Goal: Find specific page/section: Find specific page/section

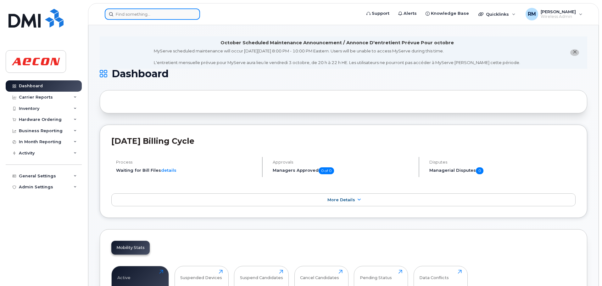
click at [148, 13] on input at bounding box center [152, 13] width 95 height 11
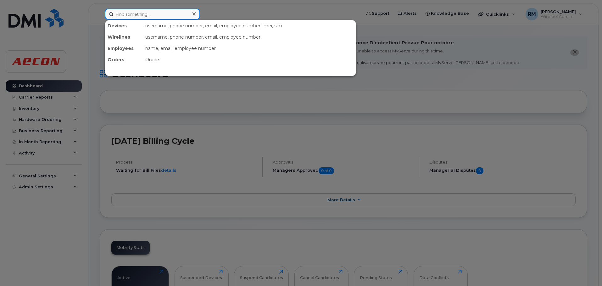
paste input "4164592026"
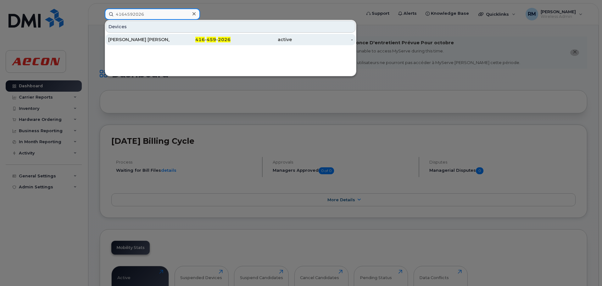
type input "4164592026"
click at [218, 41] on span "2026" at bounding box center [224, 40] width 13 height 6
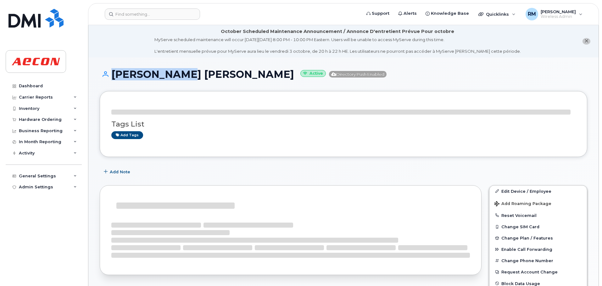
drag, startPoint x: 180, startPoint y: 41, endPoint x: 86, endPoint y: 44, distance: 94.6
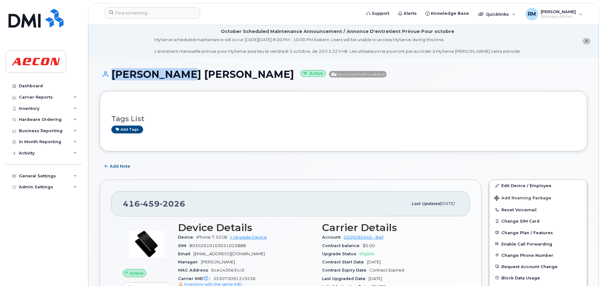
click at [175, 69] on h1 "Amal Edward Active Directory Push Enabled" at bounding box center [343, 74] width 487 height 11
drag, startPoint x: 180, startPoint y: 74, endPoint x: 112, endPoint y: 74, distance: 68.2
click at [112, 74] on h1 "Amal Edward Active Directory Push Enabled" at bounding box center [343, 74] width 487 height 11
copy h1 "Amal Edward"
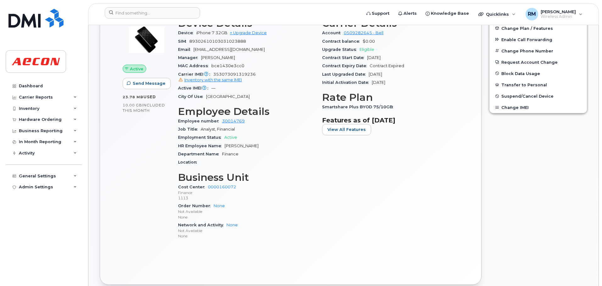
scroll to position [220, 0]
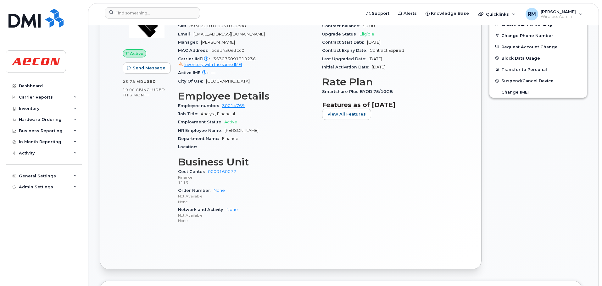
drag, startPoint x: 257, startPoint y: 129, endPoint x: 224, endPoint y: 132, distance: 33.2
click at [224, 132] on span "Amalaraj Edward" at bounding box center [241, 130] width 34 height 5
copy span "Amalaraj Edward"
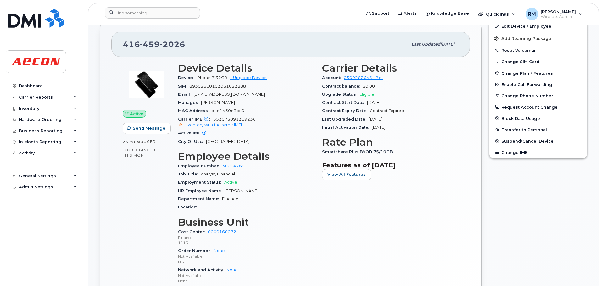
scroll to position [157, 0]
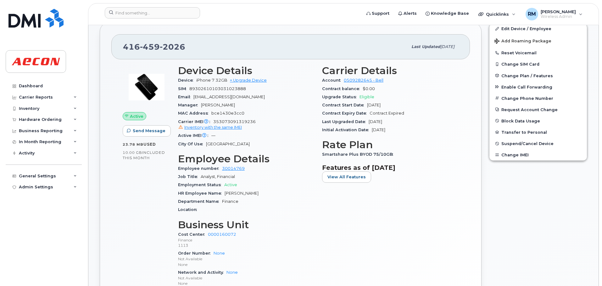
click at [388, 156] on span "Smartshare Plus BYOD 75/10GB" at bounding box center [359, 154] width 74 height 5
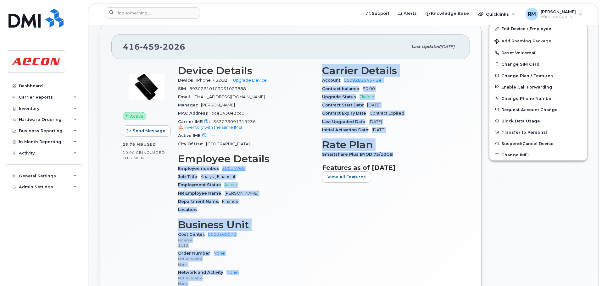
drag, startPoint x: 388, startPoint y: 155, endPoint x: 316, endPoint y: 154, distance: 72.6
click at [316, 154] on div "Device Details Device iPhone 7 32GB + Upgrade Device SIM 89302610103031023888 E…" at bounding box center [318, 178] width 288 height 235
click at [435, 153] on div "Smartshare Plus BYOD 75/10GB" at bounding box center [390, 155] width 136 height 8
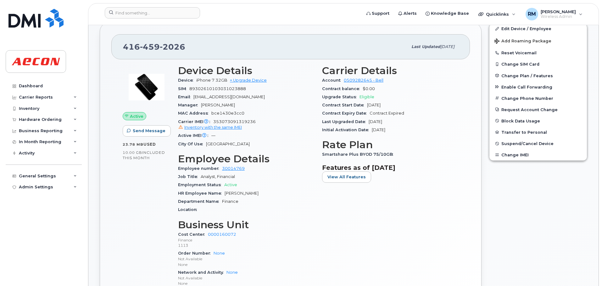
click at [389, 152] on div "Smartshare Plus BYOD 75/10GB" at bounding box center [390, 155] width 136 height 8
drag, startPoint x: 388, startPoint y: 155, endPoint x: 322, endPoint y: 157, distance: 66.3
click at [322, 157] on span "Smartshare Plus BYOD 75/10GB" at bounding box center [359, 154] width 74 height 5
copy span "Smartshare Plus BYOD 75/10GB"
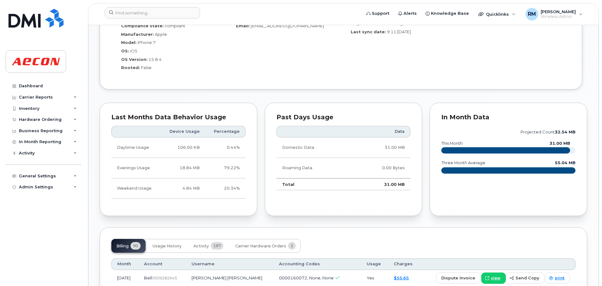
scroll to position [534, 0]
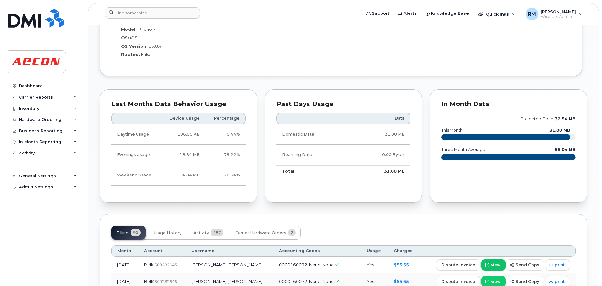
click at [498, 264] on span "view" at bounding box center [495, 265] width 9 height 6
click at [140, 14] on input at bounding box center [152, 12] width 95 height 11
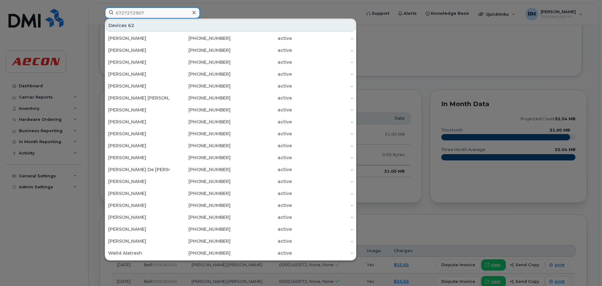
type input "6727272907"
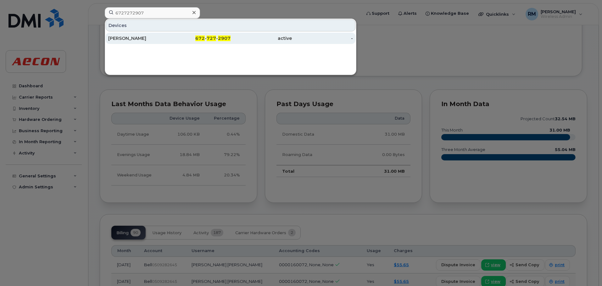
click at [126, 36] on div "Tyler Jones" at bounding box center [138, 38] width 61 height 6
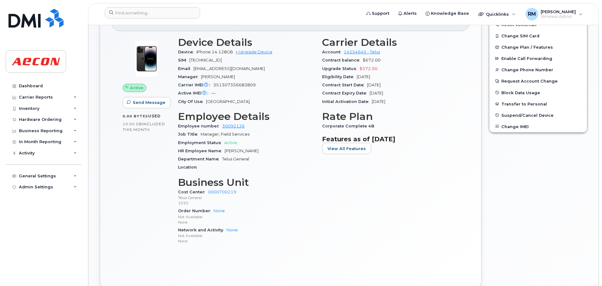
scroll to position [220, 0]
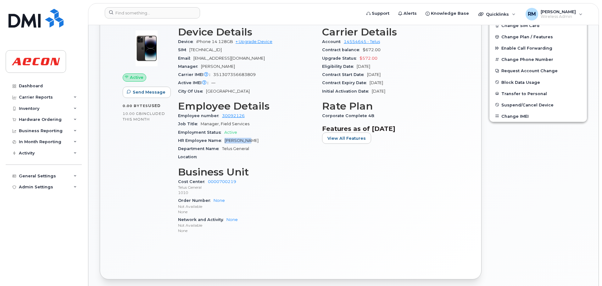
drag, startPoint x: 245, startPoint y: 140, endPoint x: 223, endPoint y: 138, distance: 21.8
click at [223, 138] on div "HR Employee Name Tyler Jones" at bounding box center [246, 141] width 136 height 8
click at [246, 141] on div "HR Employee Name Tyler Jones" at bounding box center [246, 141] width 136 height 8
drag, startPoint x: 246, startPoint y: 140, endPoint x: 223, endPoint y: 141, distance: 22.7
click at [223, 141] on div "HR Employee Name Tyler Jones" at bounding box center [246, 141] width 136 height 8
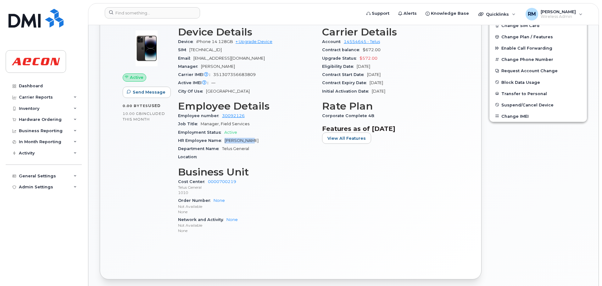
copy span "Tyler Jones"
drag, startPoint x: 369, startPoint y: 117, endPoint x: 321, endPoint y: 114, distance: 48.2
click at [321, 114] on div "Carrier Details Account 14554645 - Telus Contract balance $672.00 Upgrade Statu…" at bounding box center [390, 133] width 144 height 221
copy span "Corporate Complete 48"
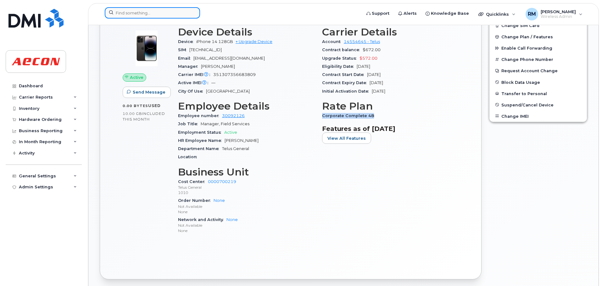
click at [132, 9] on input at bounding box center [152, 12] width 95 height 11
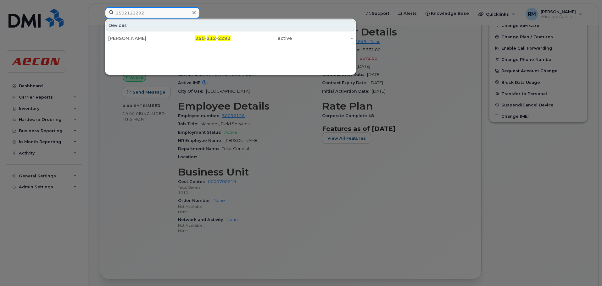
type input "2502122292"
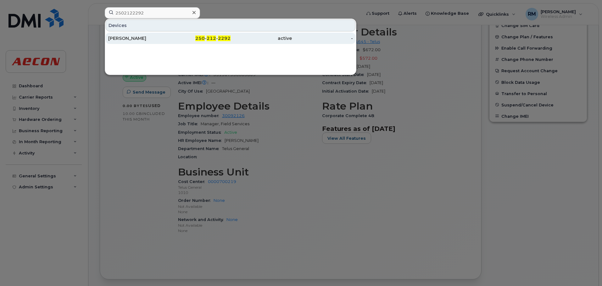
click at [211, 34] on div "250 - 212 - 2292" at bounding box center [199, 38] width 61 height 11
click at [212, 40] on span "212" at bounding box center [210, 39] width 9 height 6
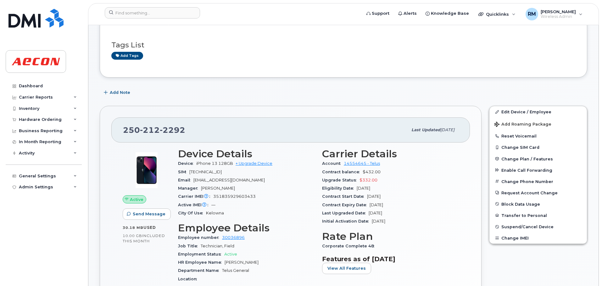
scroll to position [126, 0]
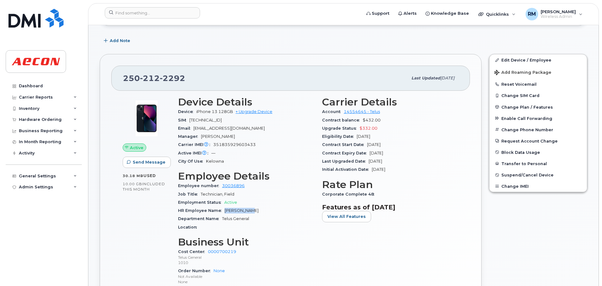
drag, startPoint x: 249, startPoint y: 212, endPoint x: 220, endPoint y: 210, distance: 28.4
click at [220, 210] on div "HR Employee Name [PERSON_NAME]" at bounding box center [246, 211] width 136 height 8
copy span "[PERSON_NAME]"
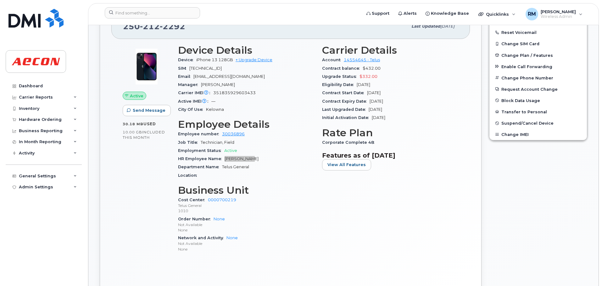
scroll to position [189, 0]
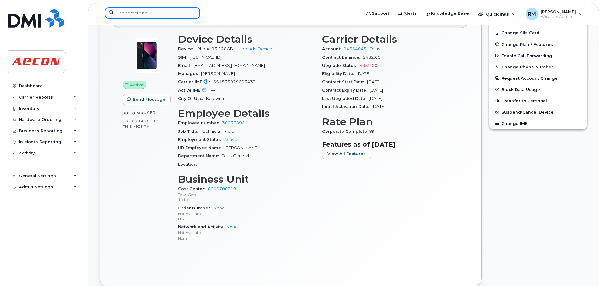
click at [181, 11] on input at bounding box center [152, 12] width 95 height 11
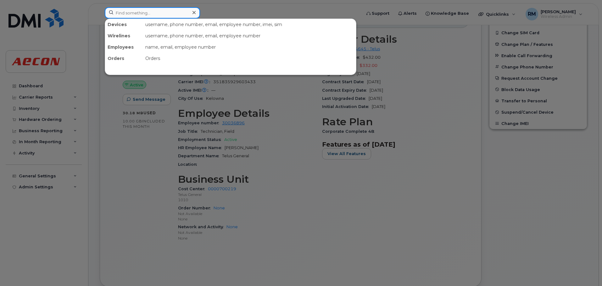
paste input "2369930324"
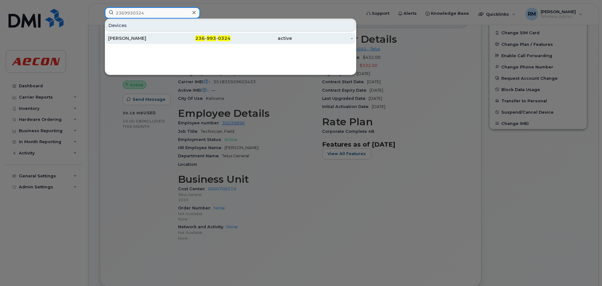
type input "2369930324"
click at [209, 38] on span "993" at bounding box center [210, 39] width 9 height 6
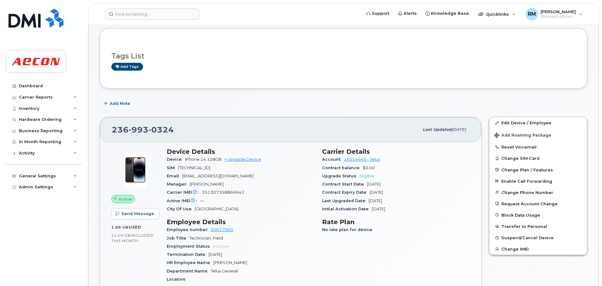
scroll to position [94, 0]
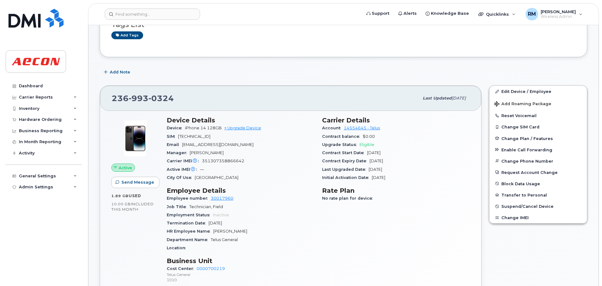
click at [240, 234] on div "HR Employee Name Jeffrey Connors" at bounding box center [241, 232] width 148 height 8
click at [244, 232] on div "HR Employee Name Jeffrey Connors" at bounding box center [241, 232] width 148 height 8
click at [242, 232] on div "HR Employee Name Jeffrey Connors" at bounding box center [241, 232] width 148 height 8
click at [245, 232] on div "HR Employee Name Jeffrey Connors" at bounding box center [241, 232] width 148 height 8
click at [245, 231] on div "HR Employee Name Jeffrey Connors" at bounding box center [241, 232] width 148 height 8
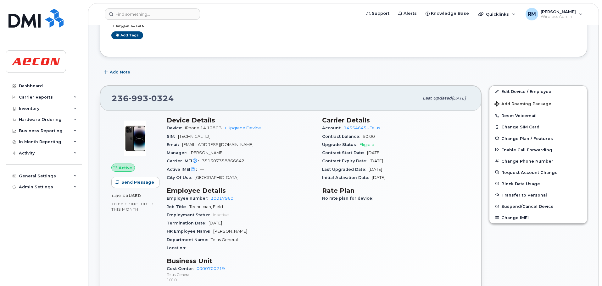
drag, startPoint x: 244, startPoint y: 231, endPoint x: 212, endPoint y: 230, distance: 32.1
click at [212, 230] on div "HR Employee Name Jeffrey Connors" at bounding box center [241, 232] width 148 height 8
copy span "Jeffrey Connors"
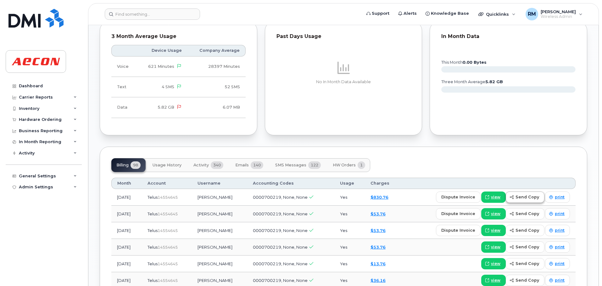
scroll to position [440, 0]
click at [494, 198] on span "view" at bounding box center [495, 197] width 9 height 6
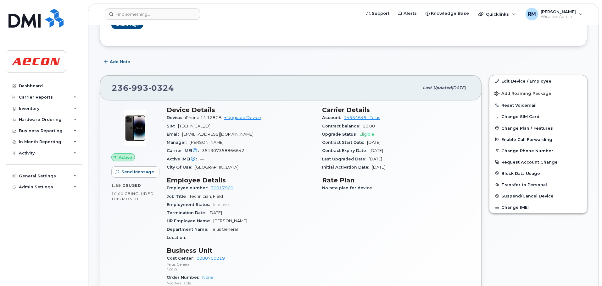
scroll to position [94, 0]
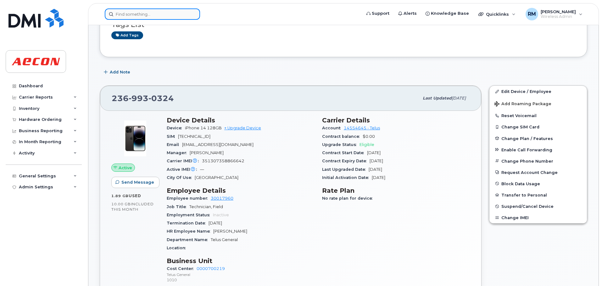
click at [140, 14] on input at bounding box center [152, 13] width 95 height 11
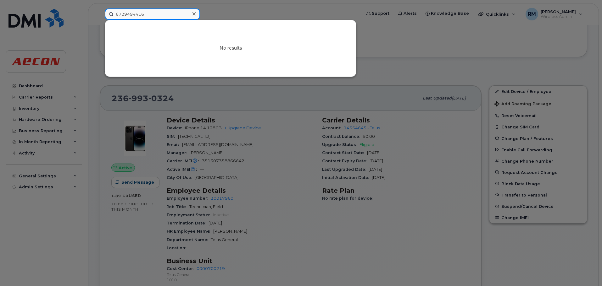
click at [158, 14] on input "6729494416" at bounding box center [152, 13] width 95 height 11
click at [156, 14] on input "6729494416" at bounding box center [152, 13] width 95 height 11
drag, startPoint x: 148, startPoint y: 12, endPoint x: 24, endPoint y: 0, distance: 124.7
click at [100, 12] on div "6729494416 No results" at bounding box center [231, 13] width 262 height 11
click at [129, 12] on input "6729494416" at bounding box center [152, 13] width 95 height 11
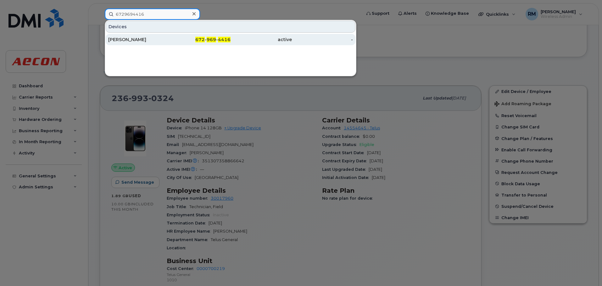
type input "6729694416"
click at [123, 41] on div "[PERSON_NAME]" at bounding box center [138, 39] width 61 height 6
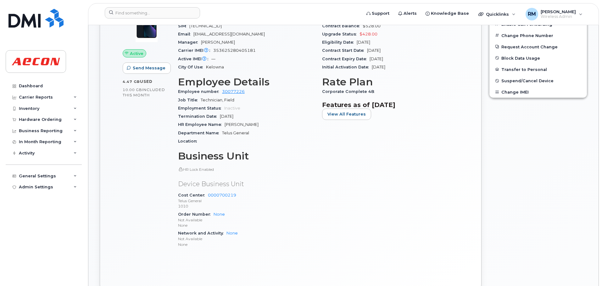
scroll to position [214, 0]
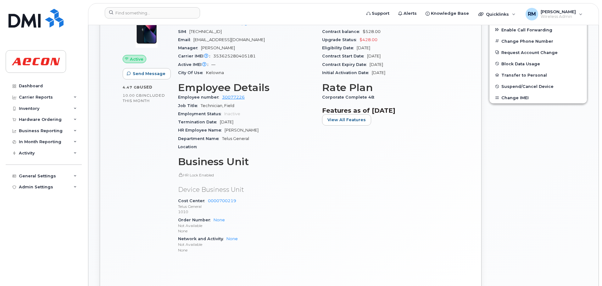
drag, startPoint x: 257, startPoint y: 130, endPoint x: 226, endPoint y: 130, distance: 31.1
click at [226, 130] on span "[PERSON_NAME]" at bounding box center [241, 130] width 34 height 5
drag, startPoint x: 257, startPoint y: 129, endPoint x: 224, endPoint y: 129, distance: 33.3
click at [224, 129] on div "HR Employee Name Wilbert Martinez" at bounding box center [246, 130] width 136 height 8
copy span "[PERSON_NAME]"
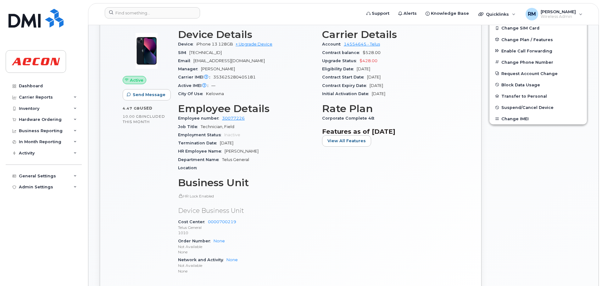
scroll to position [183, 0]
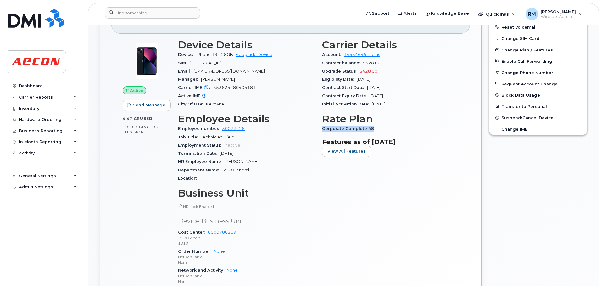
drag, startPoint x: 370, startPoint y: 129, endPoint x: 321, endPoint y: 130, distance: 49.0
click at [321, 130] on div "Carrier Details Account 14554645 - Telus Contract balance $528.00 Upgrade Statu…" at bounding box center [390, 165] width 144 height 259
copy span "Corporate Complete 48"
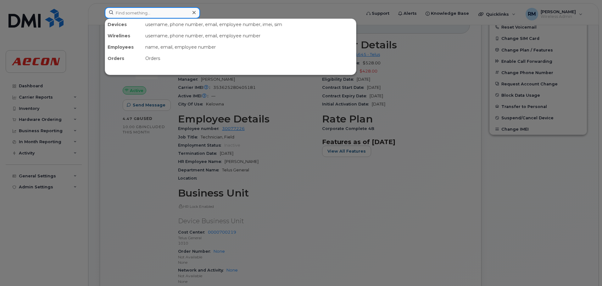
click at [117, 10] on input at bounding box center [152, 12] width 95 height 11
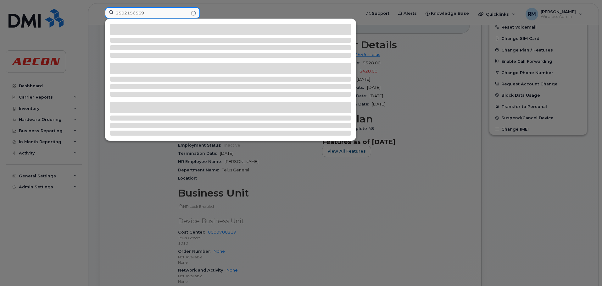
type input "2502156569"
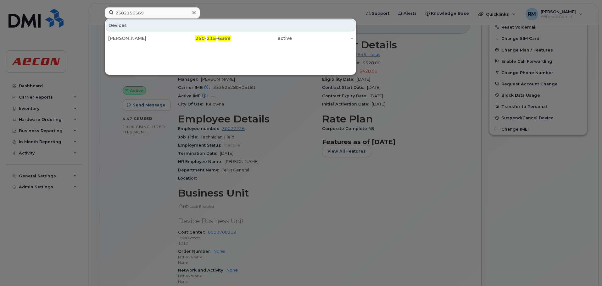
drag, startPoint x: 125, startPoint y: 40, endPoint x: 323, endPoint y: 95, distance: 205.4
click at [125, 40] on div "[PERSON_NAME]" at bounding box center [138, 38] width 61 height 6
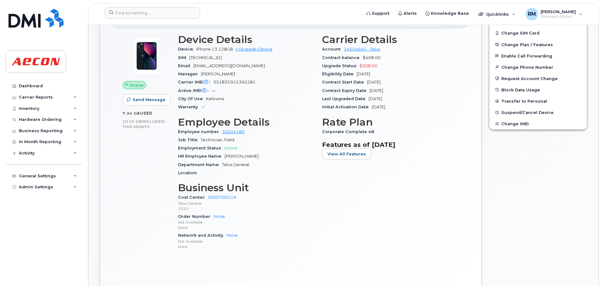
scroll to position [189, 0]
drag, startPoint x: 251, startPoint y: 157, endPoint x: 224, endPoint y: 157, distance: 27.0
click at [224, 157] on div "HR Employee Name [PERSON_NAME]" at bounding box center [246, 156] width 136 height 8
copy span "[PERSON_NAME]"
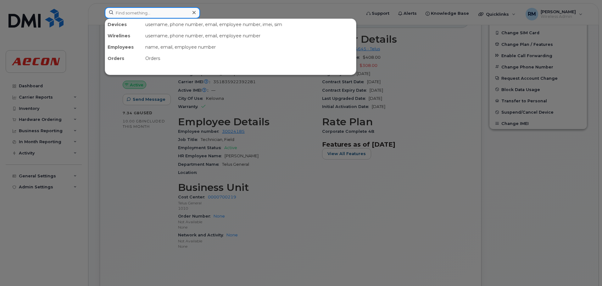
click at [125, 13] on input at bounding box center [152, 12] width 95 height 11
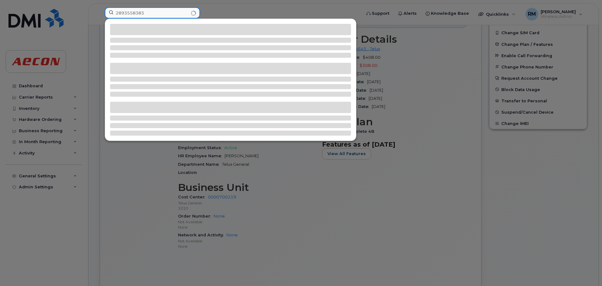
type input "2893558383"
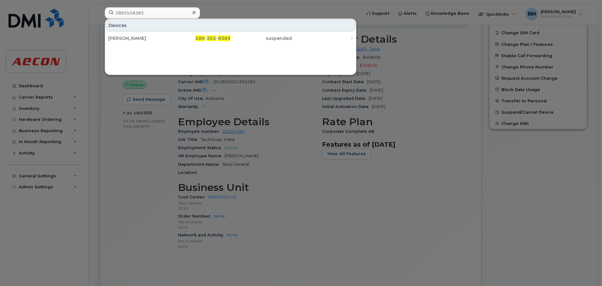
drag, startPoint x: 214, startPoint y: 38, endPoint x: 268, endPoint y: 80, distance: 69.0
click at [214, 38] on span "355" at bounding box center [210, 39] width 9 height 6
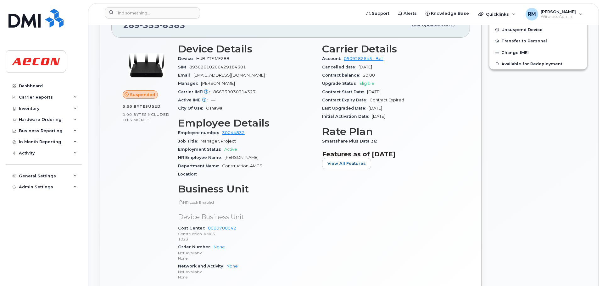
scroll to position [251, 0]
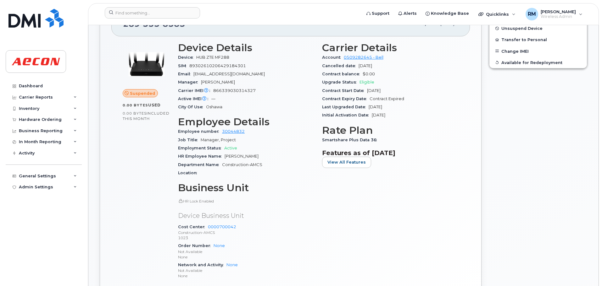
drag, startPoint x: 257, startPoint y: 157, endPoint x: 225, endPoint y: 155, distance: 32.7
click at [225, 155] on span "Benjamin Durrer" at bounding box center [241, 156] width 34 height 5
copy span "Benjamin Durrer"
click at [373, 140] on span "Smartshare Plus Data 36" at bounding box center [351, 140] width 58 height 5
drag, startPoint x: 372, startPoint y: 140, endPoint x: 321, endPoint y: 141, distance: 51.9
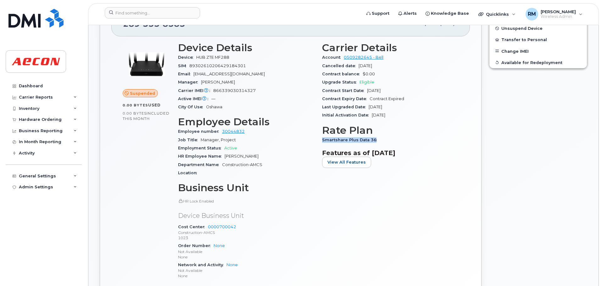
click at [321, 141] on div "Carrier Details Account 0509282645 - Bell Cancelled date Sep 30, 2025 Contract …" at bounding box center [390, 163] width 144 height 250
copy span "Smartshare Plus Data 36"
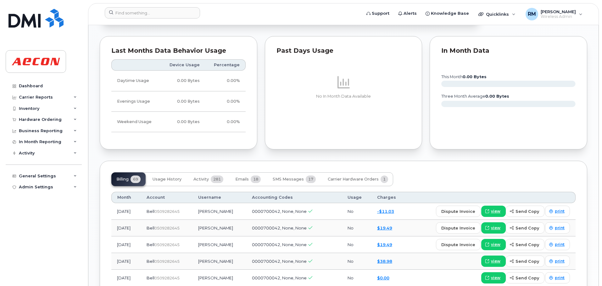
scroll to position [440, 0]
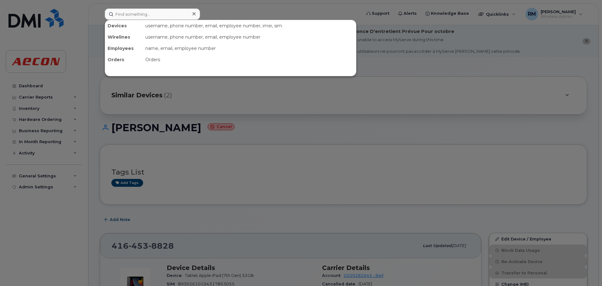
scroll to position [189, 0]
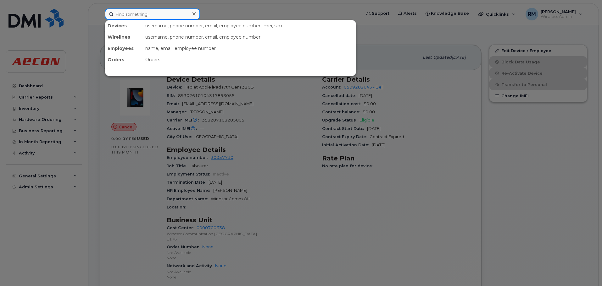
click at [137, 15] on input at bounding box center [152, 13] width 95 height 11
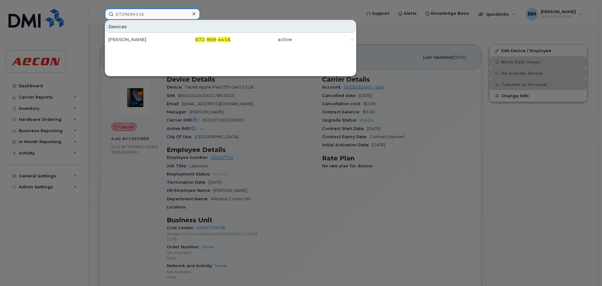
drag, startPoint x: 147, startPoint y: 14, endPoint x: 64, endPoint y: 14, distance: 83.3
click at [100, 14] on div "6729694416 [PERSON_NAME] 672 - 969 - 4416 active -" at bounding box center [231, 13] width 262 height 11
drag, startPoint x: 146, startPoint y: 15, endPoint x: 79, endPoint y: 17, distance: 67.0
click at [100, 17] on div "4164592026 Devices [PERSON_NAME] [PERSON_NAME] 416 - 459 - 2026 active -" at bounding box center [231, 13] width 262 height 11
drag, startPoint x: 147, startPoint y: 12, endPoint x: 70, endPoint y: 11, distance: 77.3
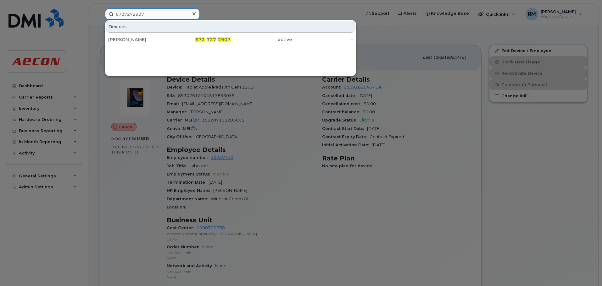
click at [100, 11] on div "6727272907 Devices [PERSON_NAME] 672 - 727 - 2907 active -" at bounding box center [231, 13] width 262 height 11
drag, startPoint x: 145, startPoint y: 14, endPoint x: -1, endPoint y: 12, distance: 145.9
drag, startPoint x: 146, startPoint y: 15, endPoint x: 26, endPoint y: 14, distance: 120.7
click at [100, 14] on div "2502156569 Devices [PERSON_NAME] 250 - 215 - 6569 active -" at bounding box center [231, 13] width 262 height 11
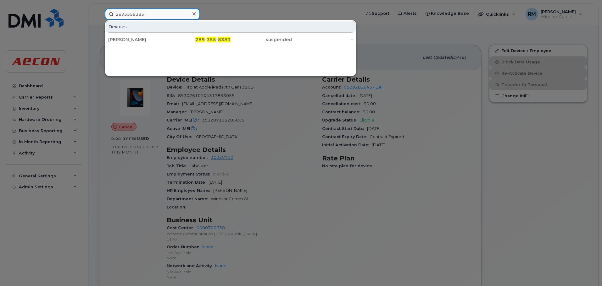
type input "2893558383"
click at [277, 211] on div at bounding box center [301, 143] width 602 height 286
